Goal: Task Accomplishment & Management: Use online tool/utility

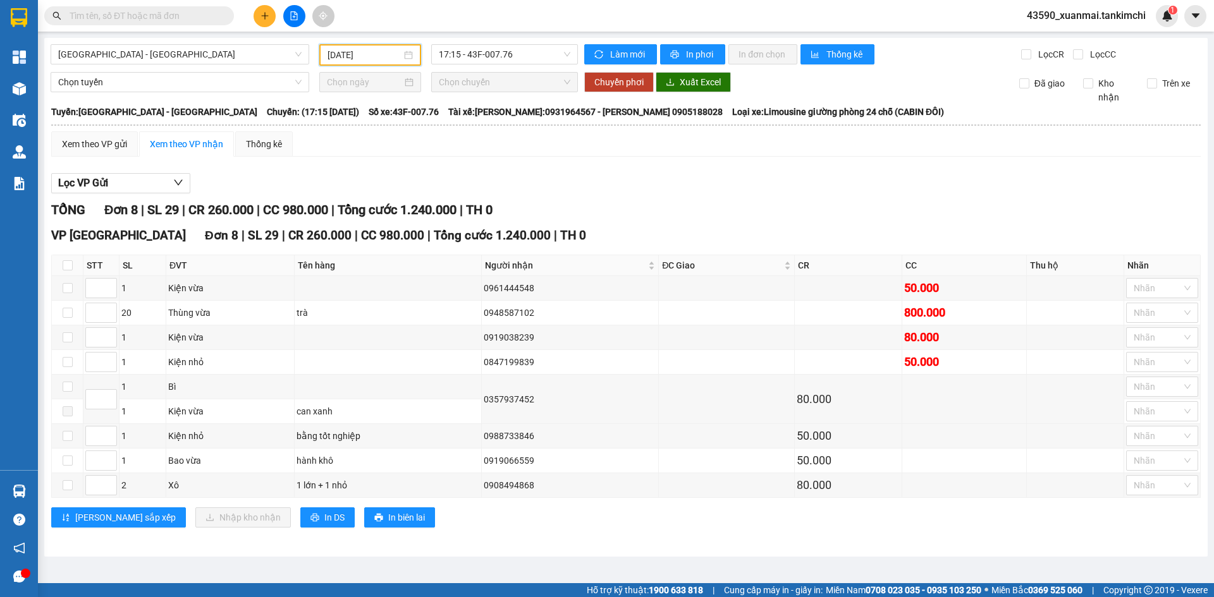
click at [365, 56] on input "[DATE]" at bounding box center [365, 55] width 74 height 14
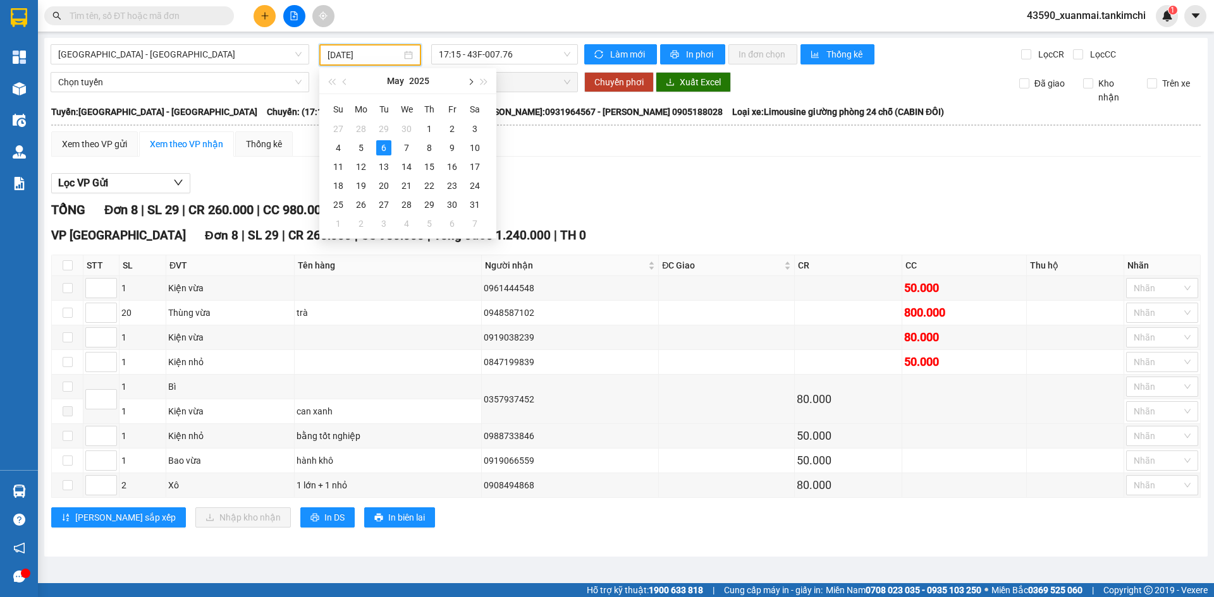
click at [467, 82] on span "button" at bounding box center [470, 82] width 6 height 6
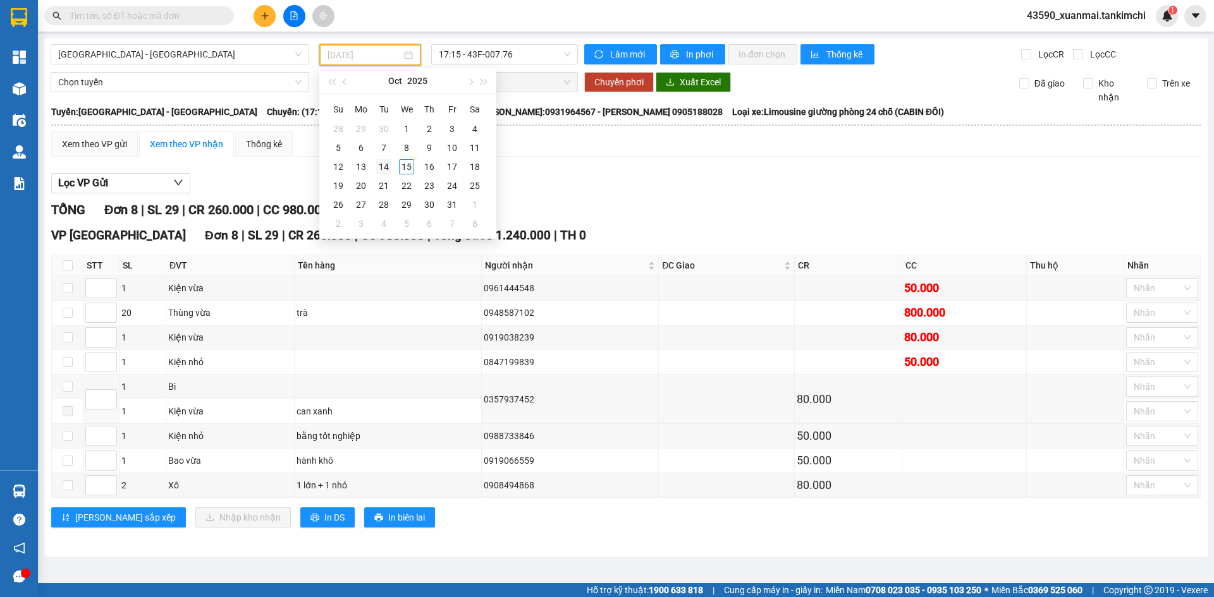
click at [388, 167] on div "14" at bounding box center [383, 166] width 15 height 15
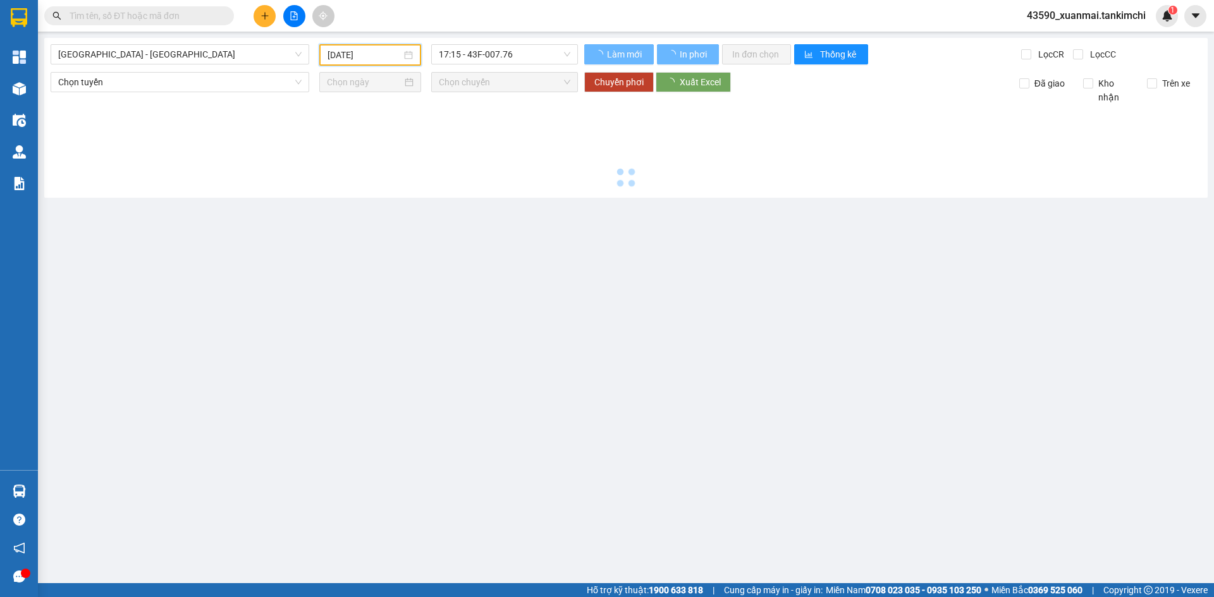
type input "[DATE]"
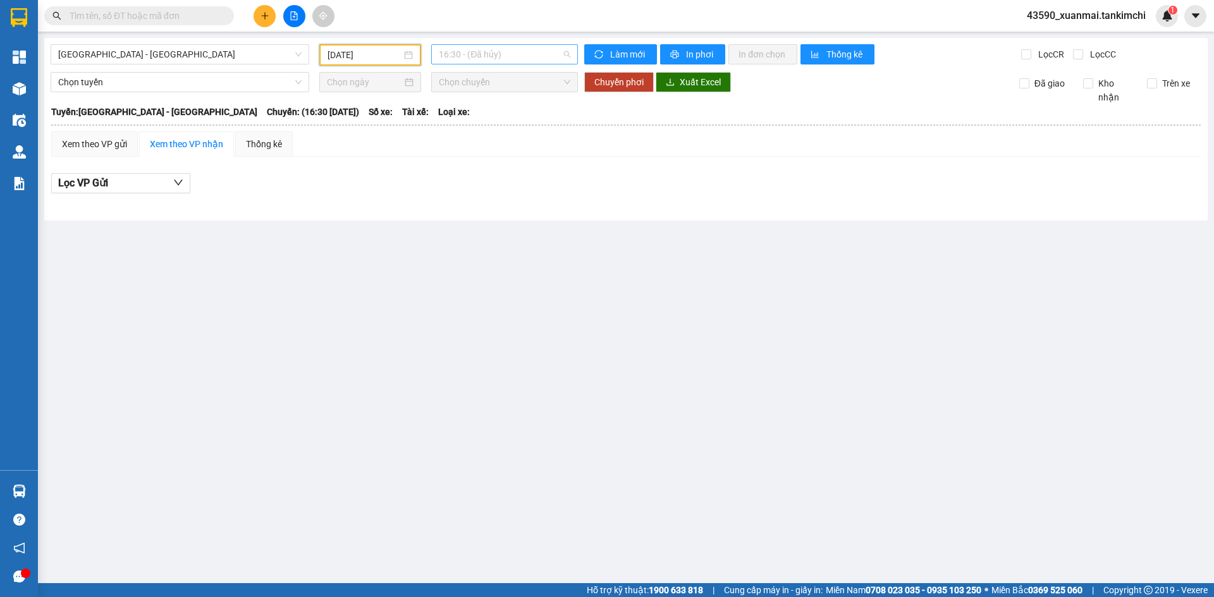
click at [522, 55] on span "16:30 - (Đã hủy)" at bounding box center [505, 54] width 132 height 19
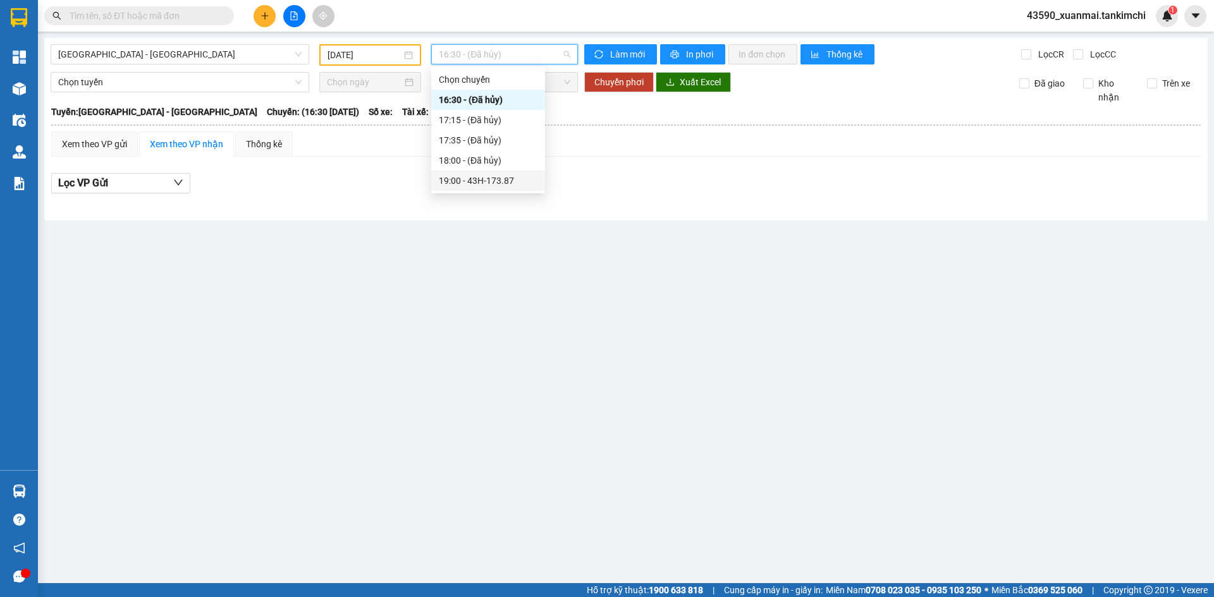
click at [502, 176] on div "19:00 - 43H-173.87" at bounding box center [488, 181] width 99 height 14
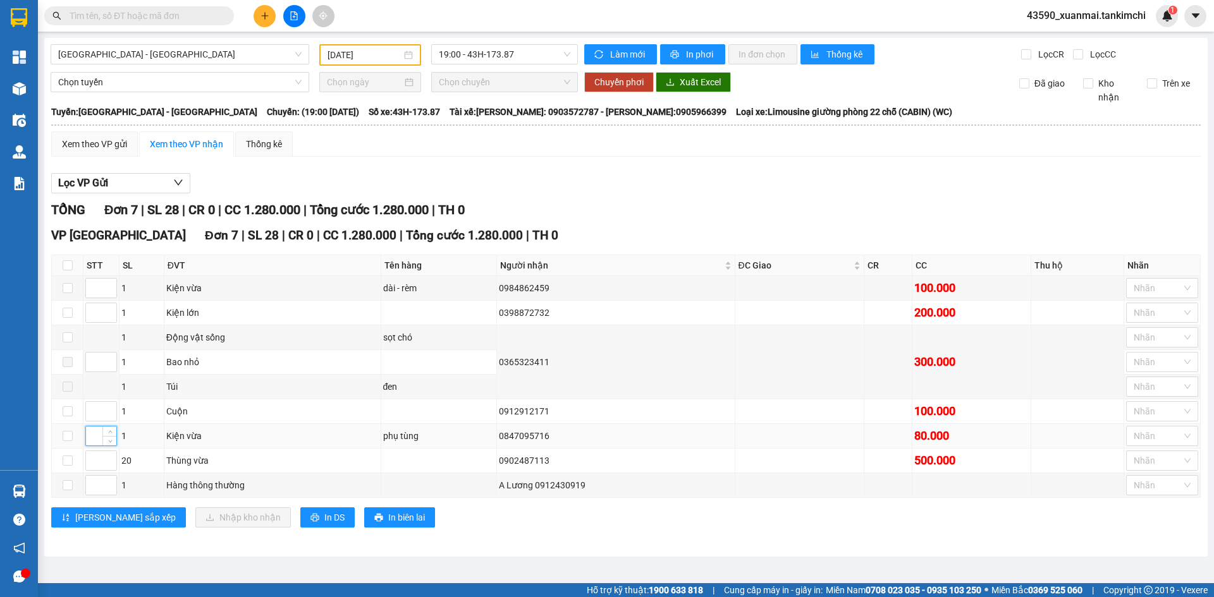
click at [100, 435] on input at bounding box center [101, 436] width 30 height 19
type input "1"
click at [92, 410] on input at bounding box center [101, 411] width 30 height 19
type input "2"
click at [95, 291] on input at bounding box center [101, 288] width 30 height 19
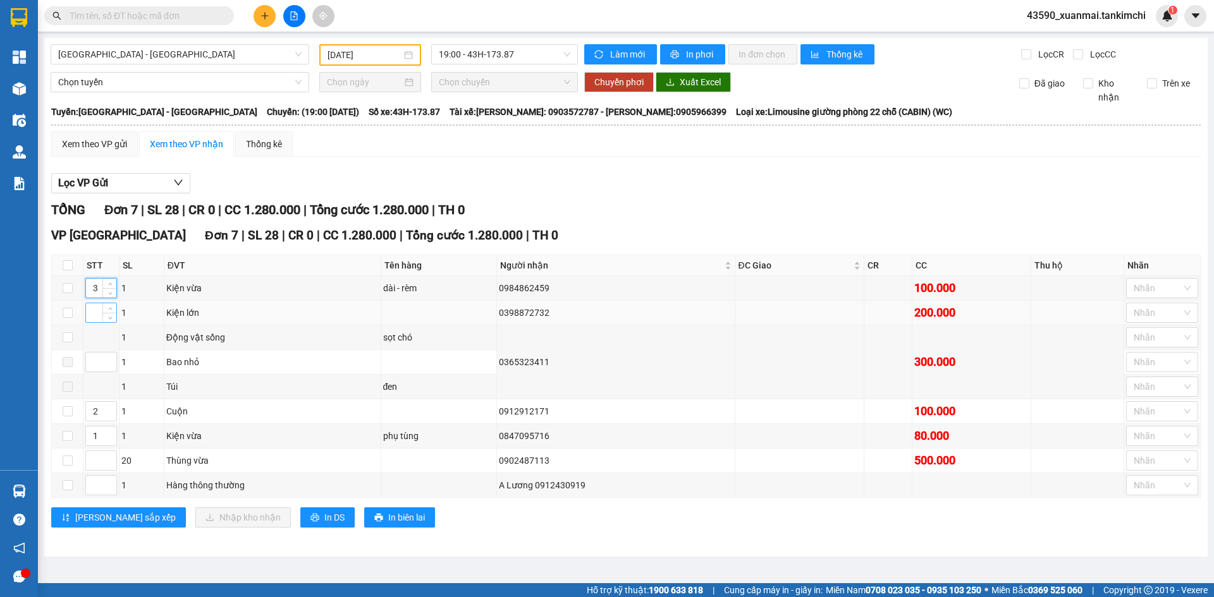
type input "3"
click at [91, 307] on input at bounding box center [101, 312] width 30 height 19
type input "4"
click at [99, 369] on input at bounding box center [101, 362] width 30 height 19
type input "5"
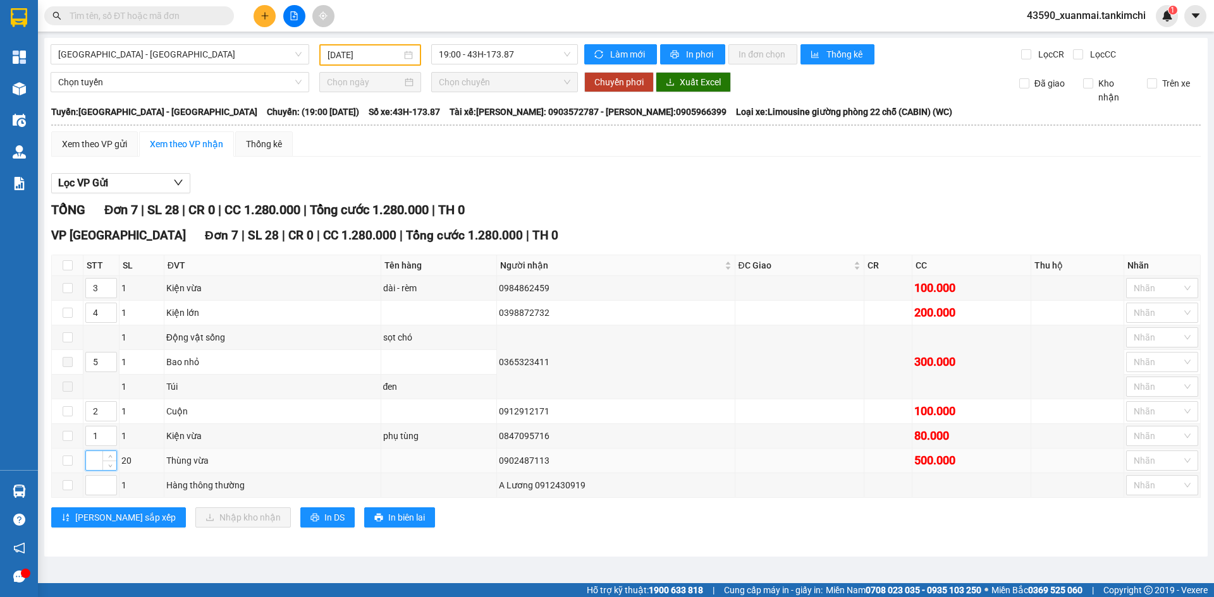
click at [91, 460] on input at bounding box center [101, 460] width 30 height 19
type input "6"
click at [93, 484] on input at bounding box center [101, 485] width 30 height 19
type input "7"
click at [96, 522] on span "[PERSON_NAME] sắp xếp" at bounding box center [125, 518] width 101 height 14
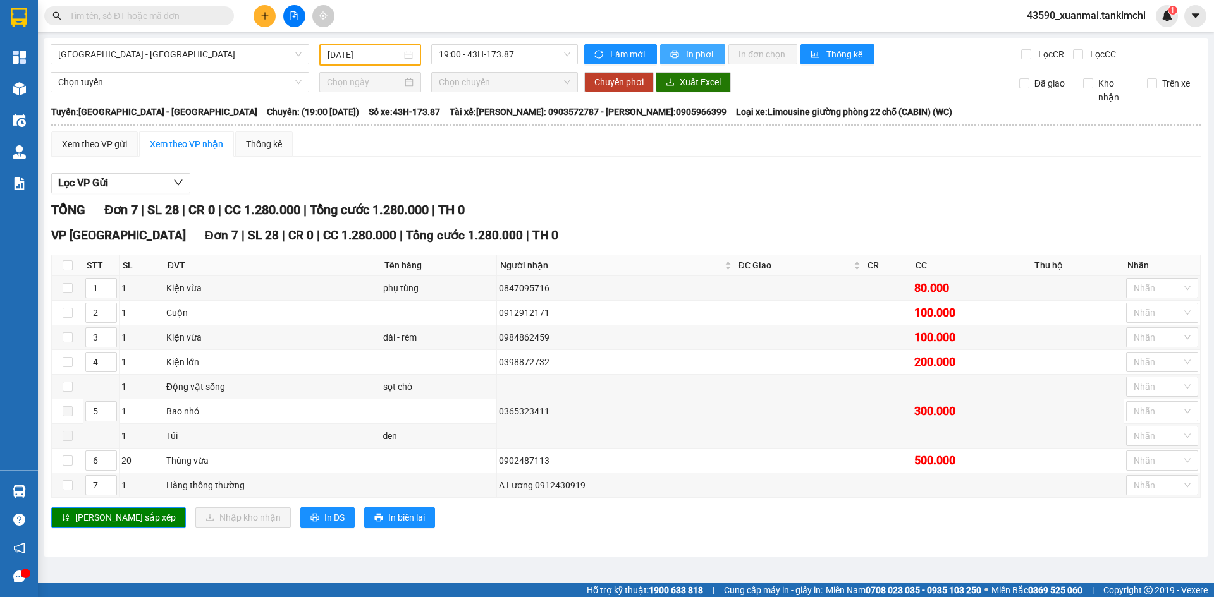
click at [703, 56] on span "In phơi" at bounding box center [700, 54] width 29 height 14
